Goal: Transaction & Acquisition: Obtain resource

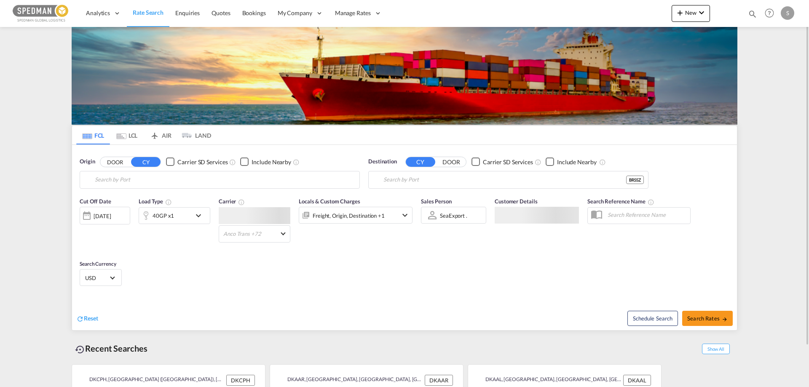
type input "[GEOGRAPHIC_DATA] ([GEOGRAPHIC_DATA]), DKCPH"
type input "Santos, BRSSZ"
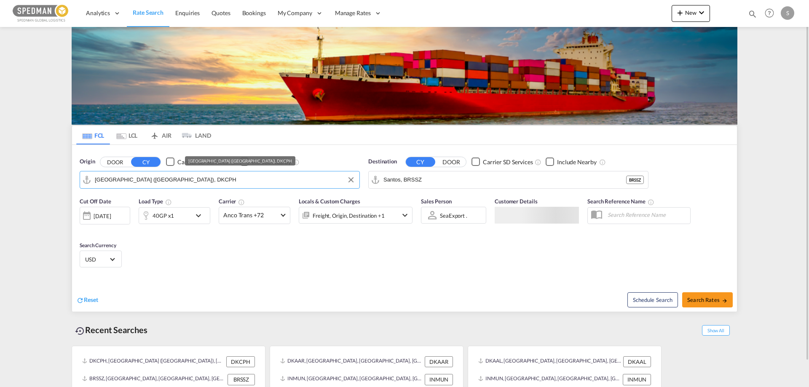
click at [205, 176] on input "[GEOGRAPHIC_DATA] ([GEOGRAPHIC_DATA]), DKCPH" at bounding box center [225, 180] width 260 height 13
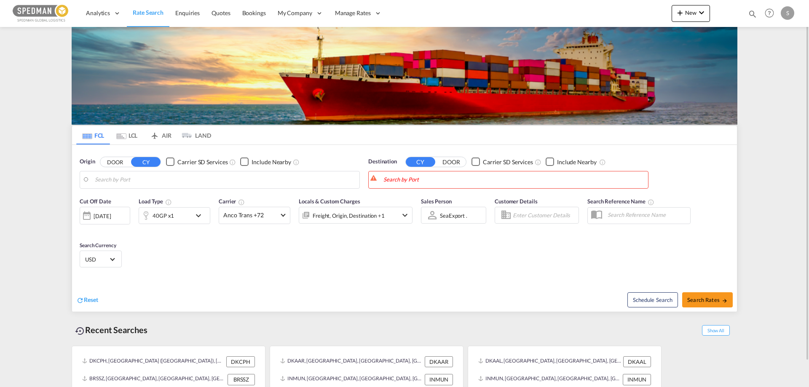
click at [97, 186] on md-autocomplete-wrap "Copenhagen (Kobenhavn), DKCPH" at bounding box center [225, 182] width 260 height 17
click at [98, 183] on body "Analytics Reports Dashboard Rate Search Enquiries Quotes Bookings" at bounding box center [404, 193] width 809 height 387
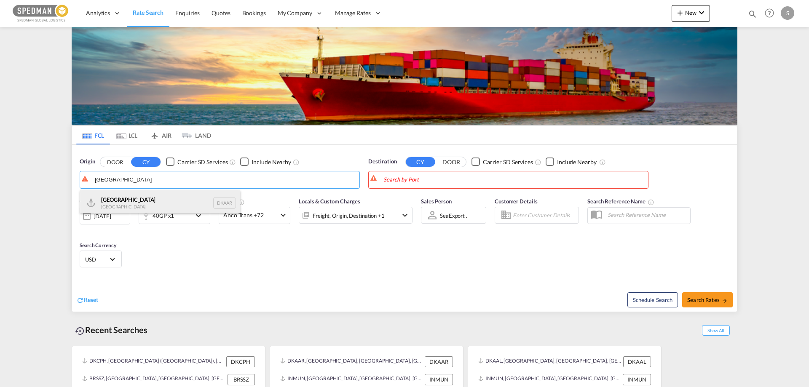
click at [99, 195] on div "Aarhus [GEOGRAPHIC_DATA] DKAAR" at bounding box center [160, 202] width 160 height 25
type input "[GEOGRAPHIC_DATA], [GEOGRAPHIC_DATA]"
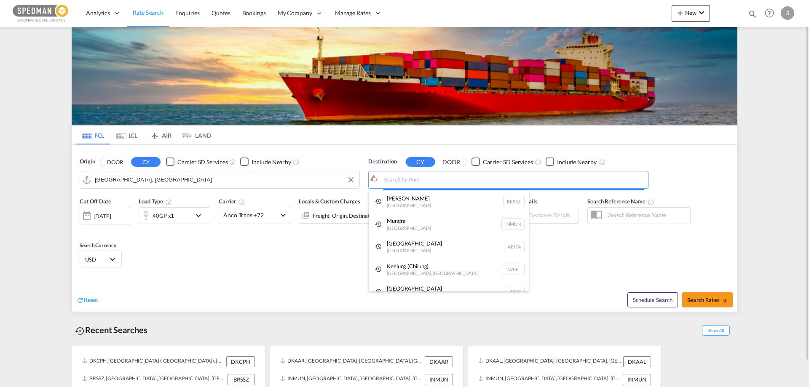
click at [391, 181] on body "Analytics Reports Dashboard Rate Search Enquiries Quotes Bookings" at bounding box center [404, 193] width 809 height 387
click at [384, 180] on body "Analytics Reports Dashboard Rate Search Enquiries Quotes Bookings" at bounding box center [404, 193] width 809 height 387
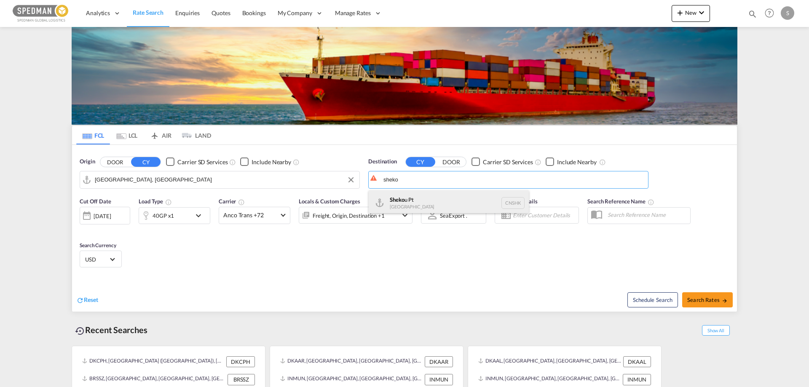
click at [394, 206] on div "Sheko u Pt [GEOGRAPHIC_DATA] CNSHK" at bounding box center [448, 202] width 160 height 25
type input "Shekou Pt, CNSHK"
click at [201, 219] on md-icon "icon-chevron-down" at bounding box center [200, 216] width 14 height 10
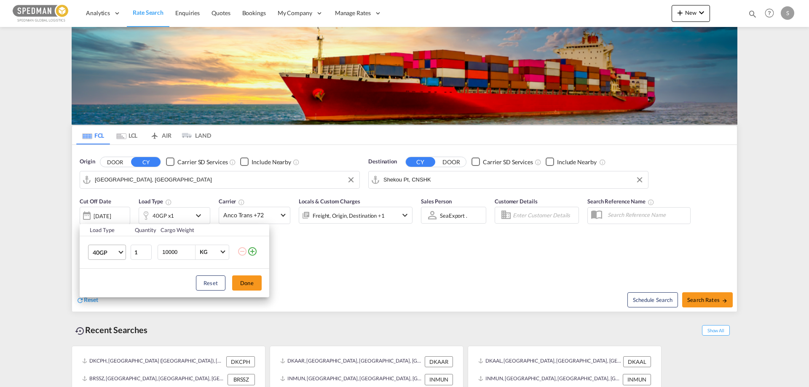
click at [113, 251] on span "40GP" at bounding box center [105, 252] width 24 height 8
click at [95, 270] on div "40HC" at bounding box center [101, 272] width 16 height 8
click at [243, 283] on button "Done" at bounding box center [246, 282] width 29 height 15
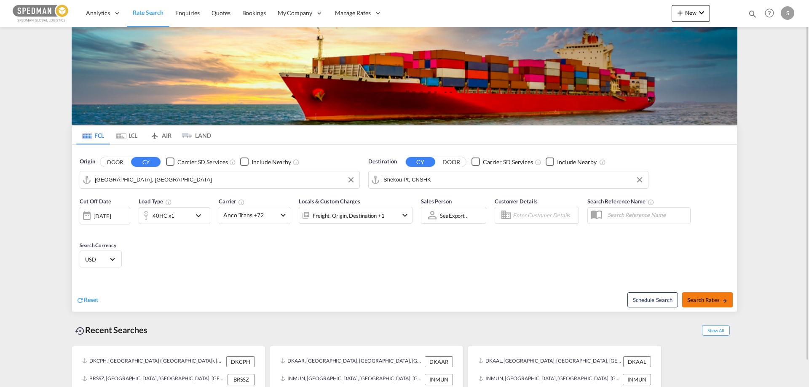
click at [707, 298] on span "Search Rates" at bounding box center [707, 299] width 40 height 7
type input "DKAAR to CNSHK / [DATE]"
